Goal: Task Accomplishment & Management: Use online tool/utility

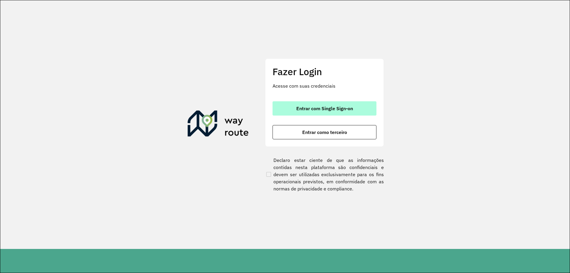
click at [325, 109] on span "Entrar com Single Sign-on" at bounding box center [324, 108] width 57 height 5
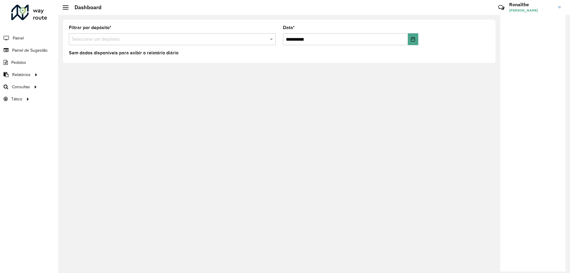
click at [115, 39] on input "text" at bounding box center [166, 39] width 189 height 7
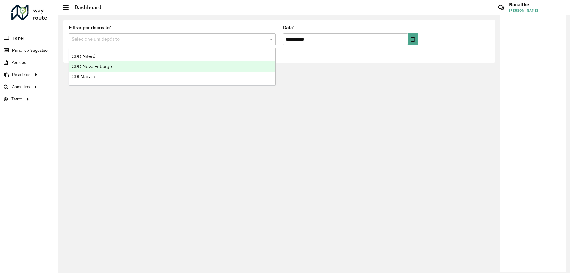
click at [106, 66] on span "CDD Nova Friburgo" at bounding box center [92, 66] width 40 height 5
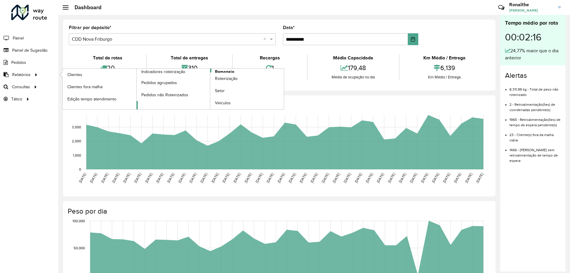
click at [223, 71] on span "Romaneio" at bounding box center [224, 72] width 19 height 6
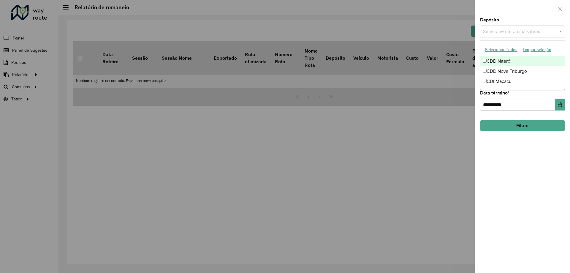
click at [512, 31] on input "text" at bounding box center [520, 31] width 76 height 7
click at [516, 70] on div "CDD Nova Friburgo" at bounding box center [523, 71] width 84 height 10
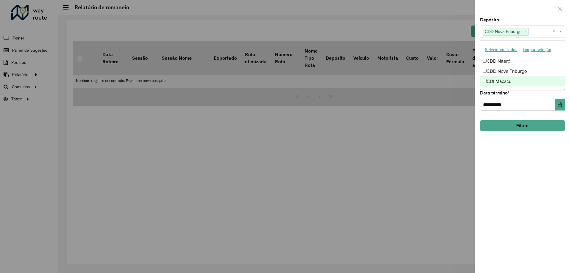
click at [537, 159] on div "**********" at bounding box center [523, 145] width 94 height 255
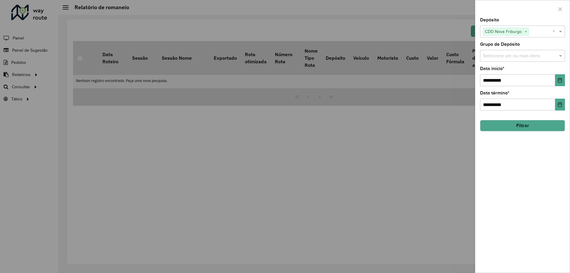
click at [513, 60] on div "Selecione um ou mais itens" at bounding box center [522, 56] width 85 height 12
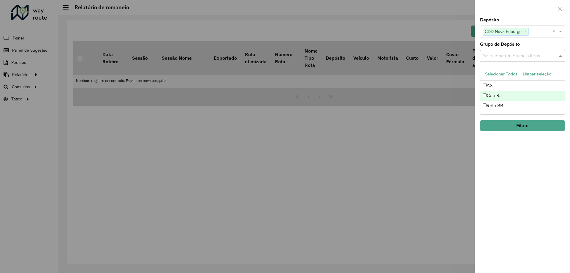
click at [499, 96] on div "Geo RJ" at bounding box center [523, 96] width 84 height 10
click at [489, 95] on div "Geo RJ" at bounding box center [523, 96] width 84 height 10
drag, startPoint x: 544, startPoint y: 178, endPoint x: 542, endPoint y: 171, distance: 7.3
click at [544, 177] on div "**********" at bounding box center [523, 145] width 94 height 255
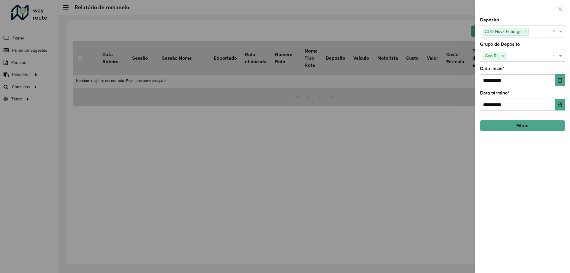
click at [524, 120] on button "Filtrar" at bounding box center [522, 125] width 85 height 11
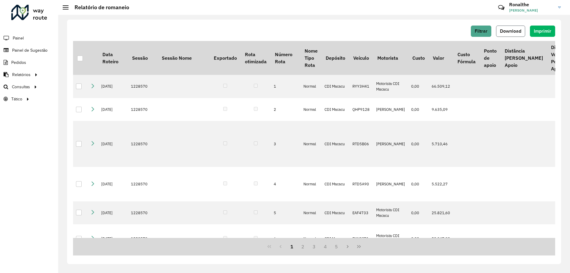
click at [513, 32] on span "Download" at bounding box center [510, 31] width 21 height 5
